Goal: Transaction & Acquisition: Purchase product/service

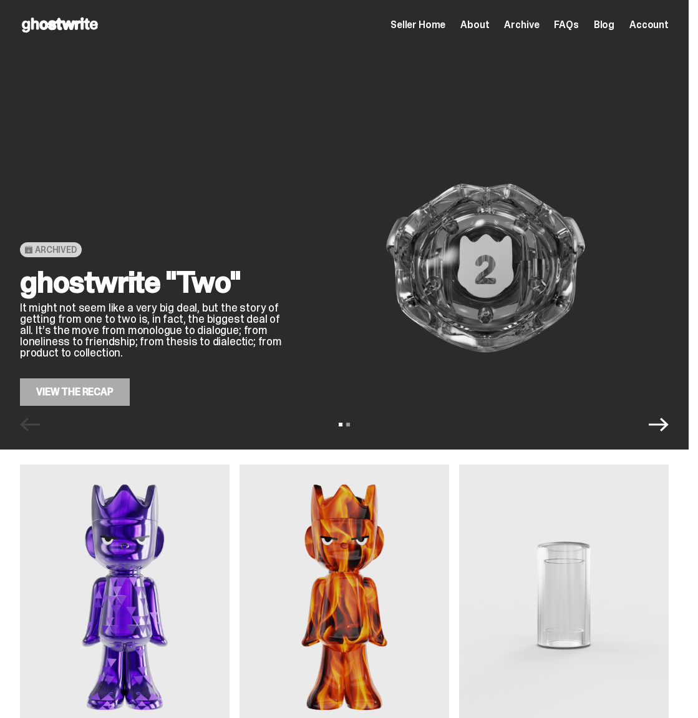
click at [302, 331] on img at bounding box center [485, 267] width 367 height 275
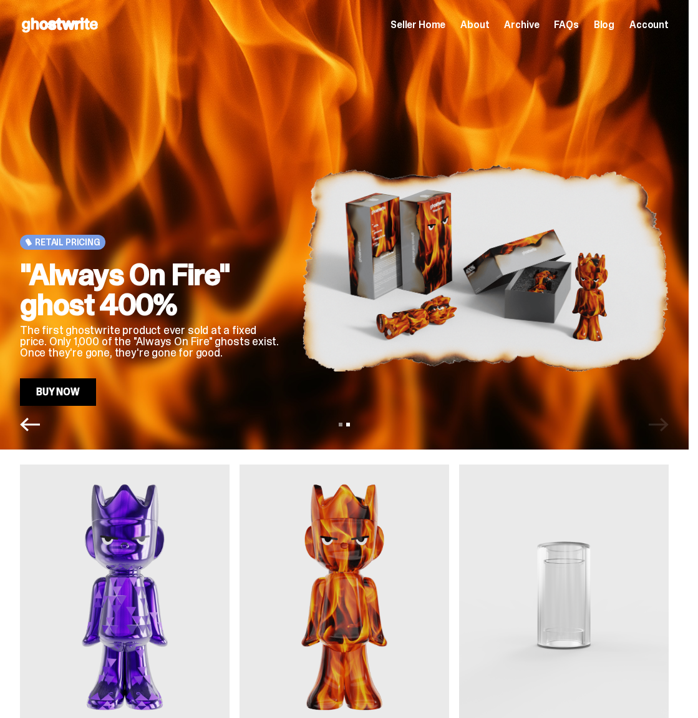
click at [423, 272] on div "Retail Pricing "Always On Fire" ghost 400% The first ghostwrite product ever so…" at bounding box center [344, 267] width 649 height 275
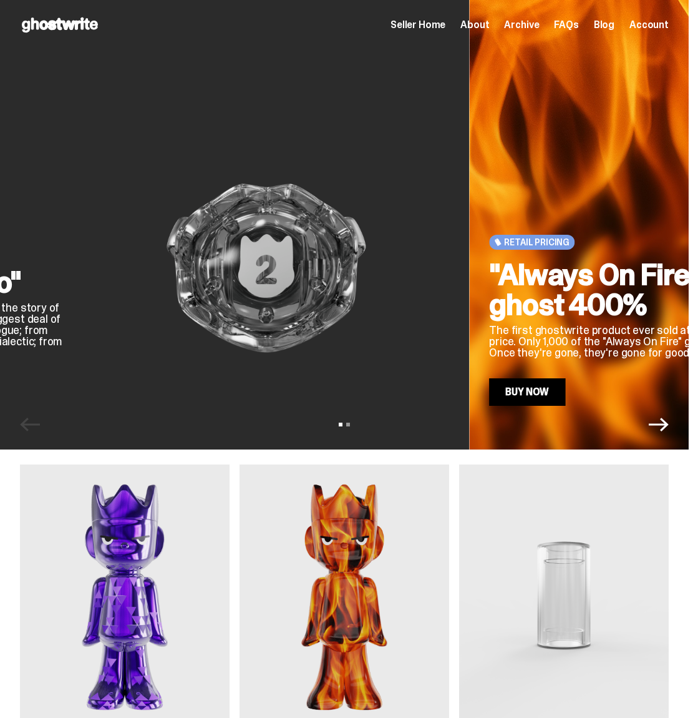
click at [243, 269] on img at bounding box center [265, 267] width 367 height 275
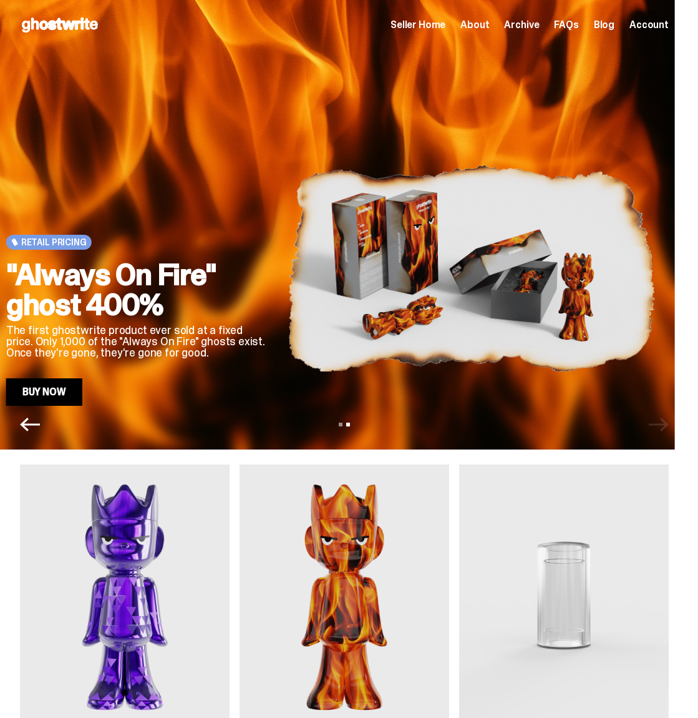
click at [288, 263] on img at bounding box center [471, 267] width 367 height 275
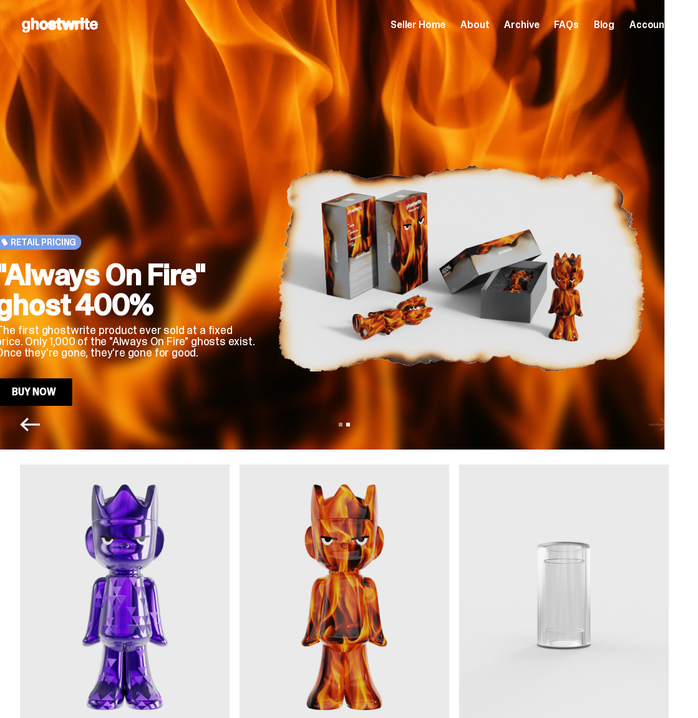
click at [258, 265] on h2 ""Always On Fire" ghost 400%" at bounding box center [127, 290] width 262 height 60
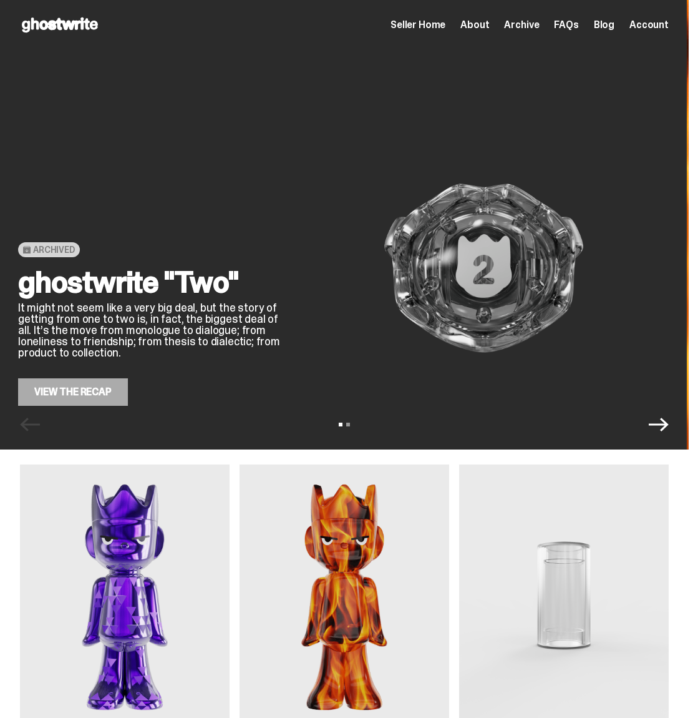
click at [300, 264] on img at bounding box center [483, 267] width 367 height 275
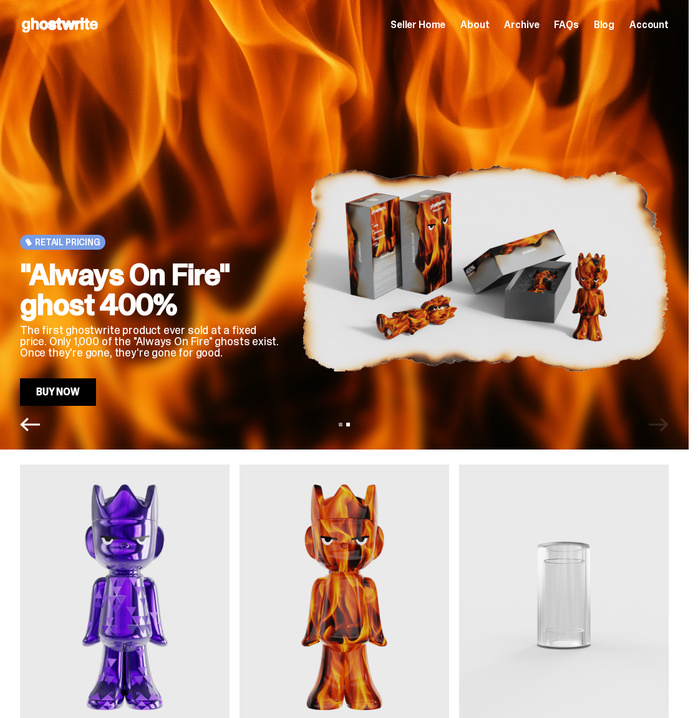
click at [282, 205] on div "Retail Pricing "Always On Fire" ghost 400% The first ghostwrite product ever so…" at bounding box center [151, 267] width 262 height 275
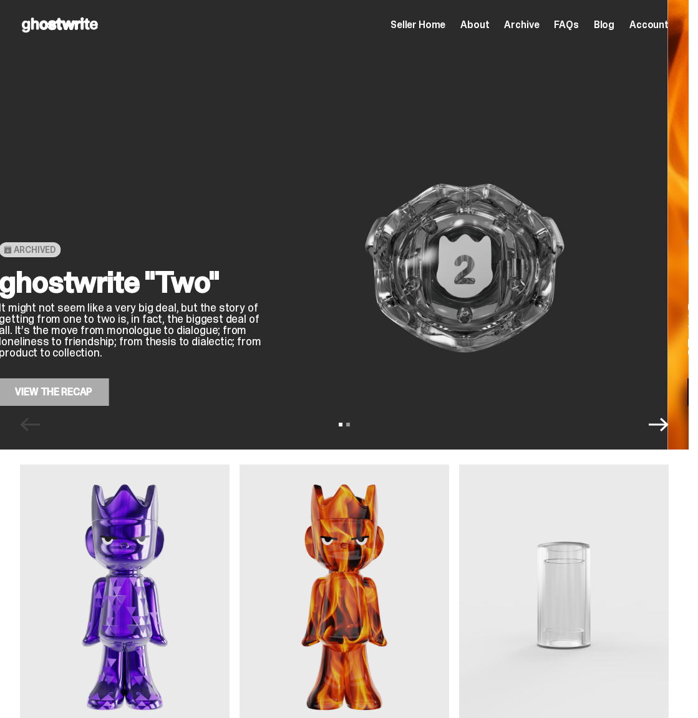
click at [281, 225] on img at bounding box center [464, 267] width 367 height 275
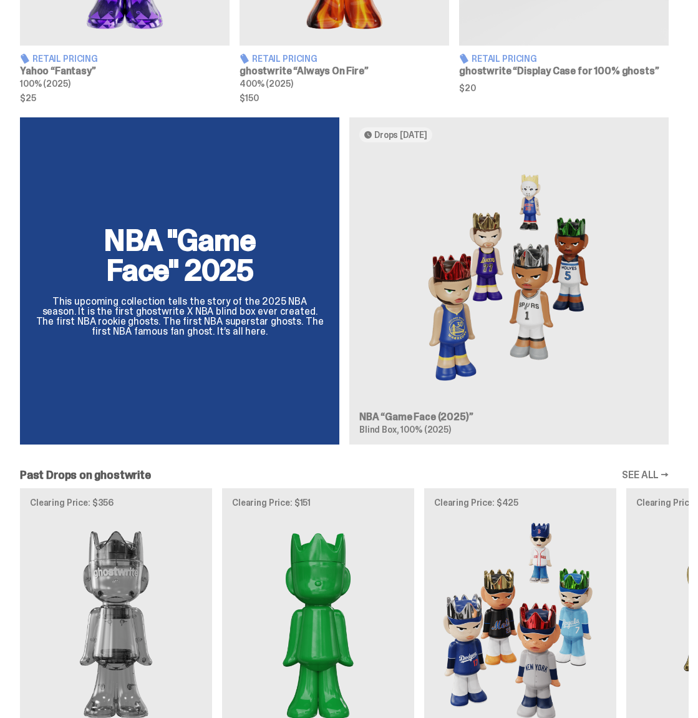
scroll to position [699, 0]
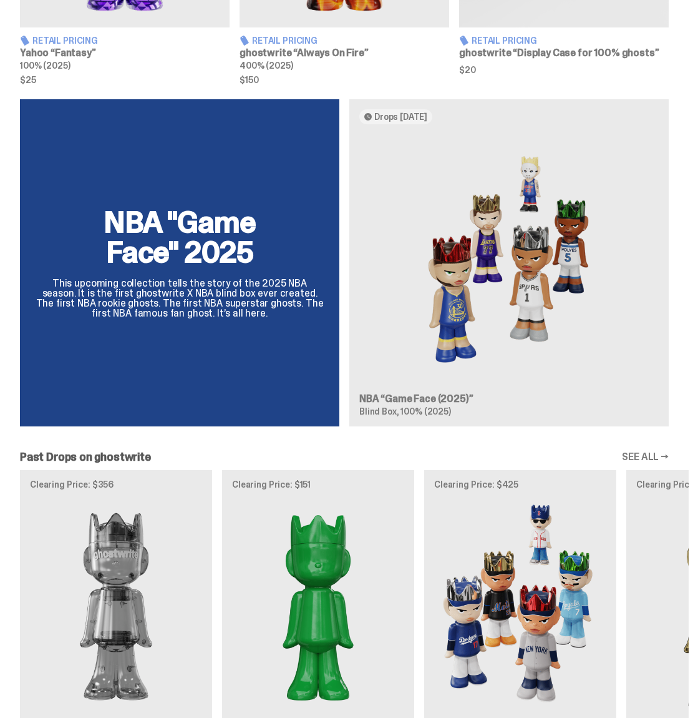
click at [502, 343] on div "NBA "Game Face" 2025 This upcoming collection tells the story of the 2025 NBA s…" at bounding box center [344, 267] width 689 height 337
click at [509, 493] on div "Clearing Price: $356 Archived ghostwrite “Two” 400% (2025) Clearing Price: $151…" at bounding box center [344, 625] width 689 height 310
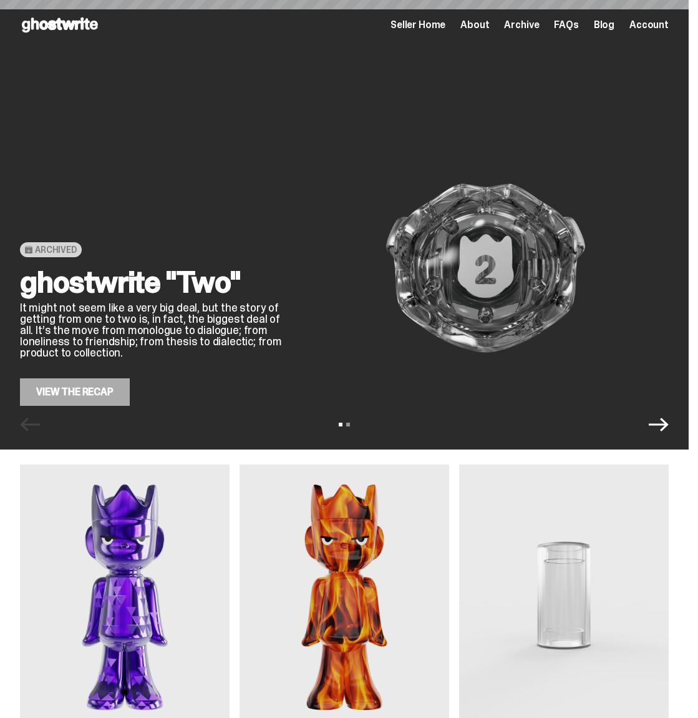
scroll to position [699, 0]
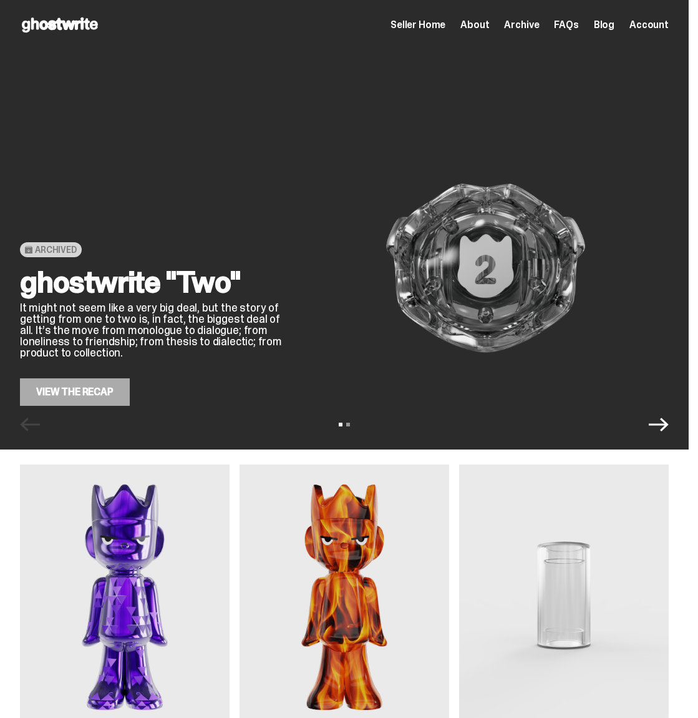
click at [530, 22] on span "Archive" at bounding box center [521, 25] width 35 height 10
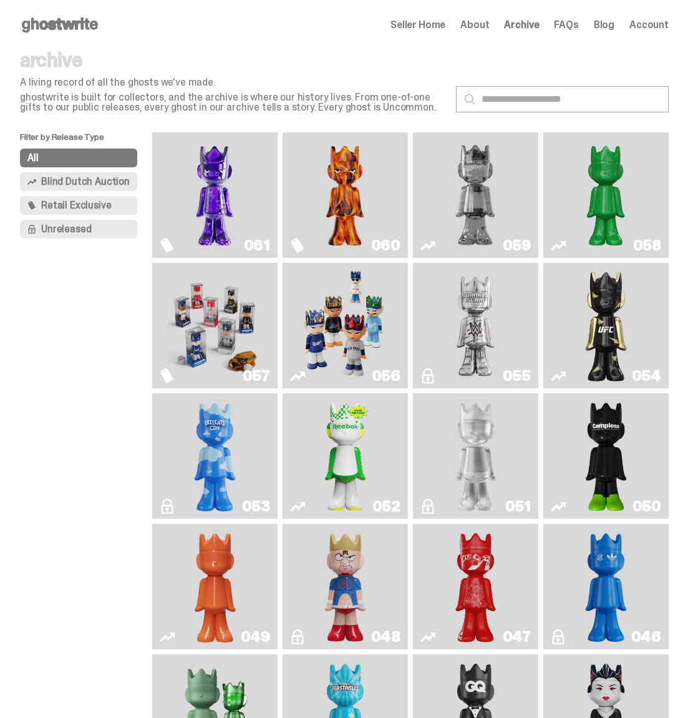
click at [379, 291] on img "Game Face (2025)" at bounding box center [345, 325] width 92 height 115
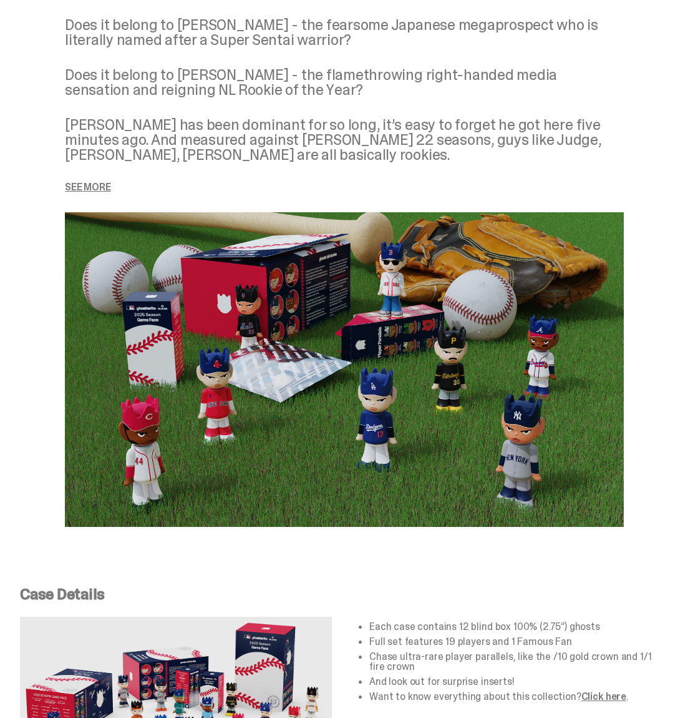
scroll to position [1538, 0]
